Goal: Task Accomplishment & Management: Manage account settings

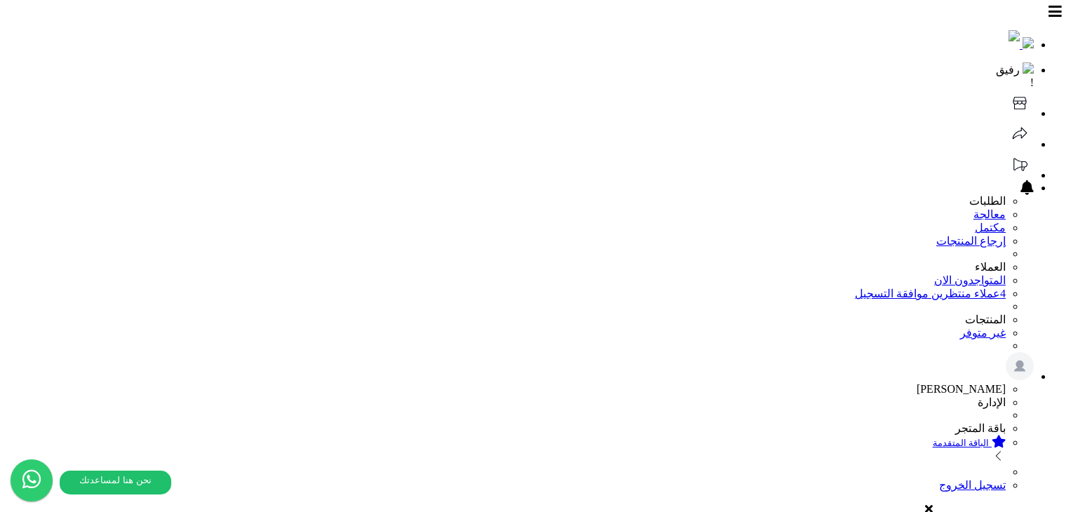
select select "*"
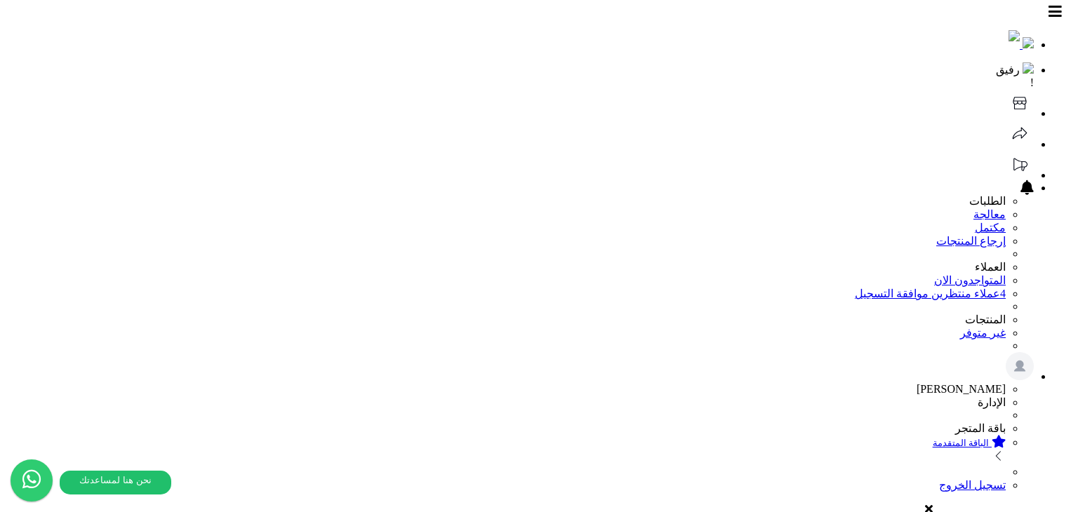
select select "**"
